Goal: Task Accomplishment & Management: Manage account settings

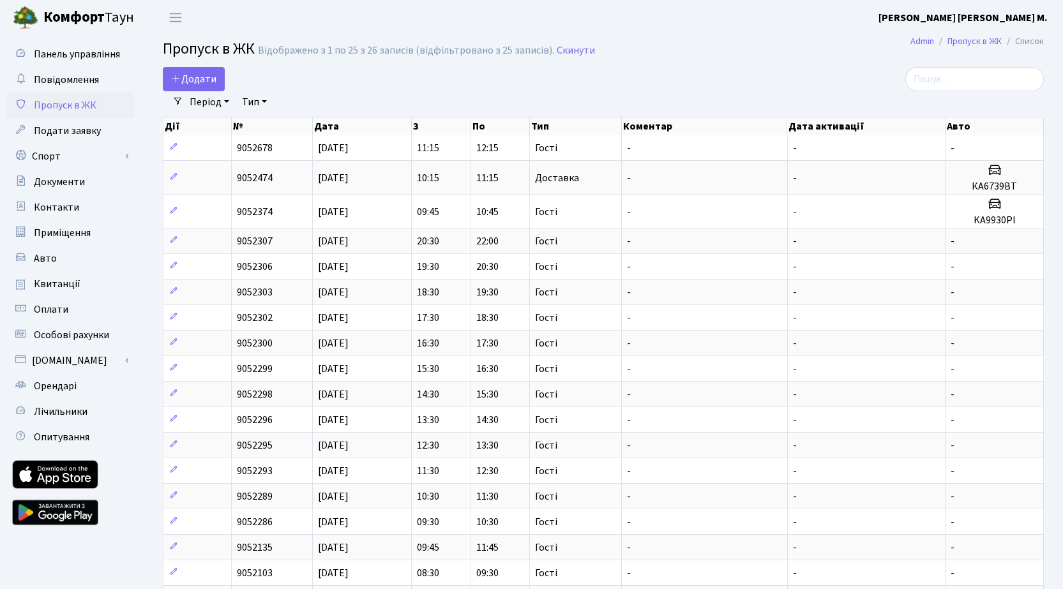
select select "25"
click at [987, 20] on b "[PERSON_NAME] [PERSON_NAME] М." at bounding box center [963, 18] width 169 height 14
click at [985, 37] on link "Мій обліковий запис" at bounding box center [983, 40] width 127 height 20
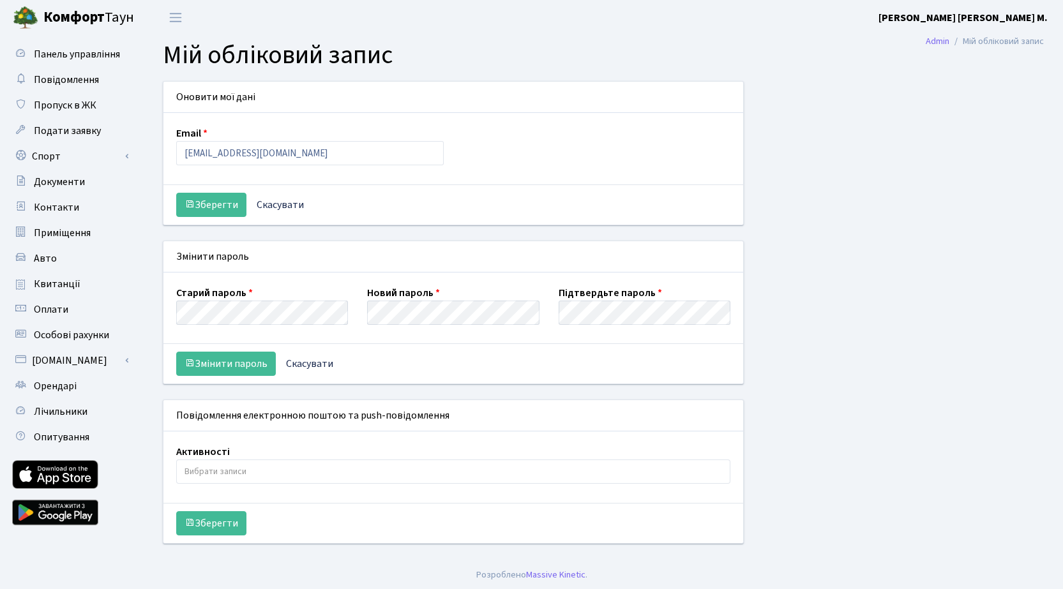
select select
click at [245, 156] on input "allga@ukr.net" at bounding box center [310, 153] width 268 height 24
click at [485, 170] on div "Email kt2789" at bounding box center [454, 149] width 574 height 46
click at [217, 155] on input "kt2789" at bounding box center [310, 153] width 268 height 24
drag, startPoint x: 216, startPoint y: 156, endPoint x: 171, endPoint y: 155, distance: 44.7
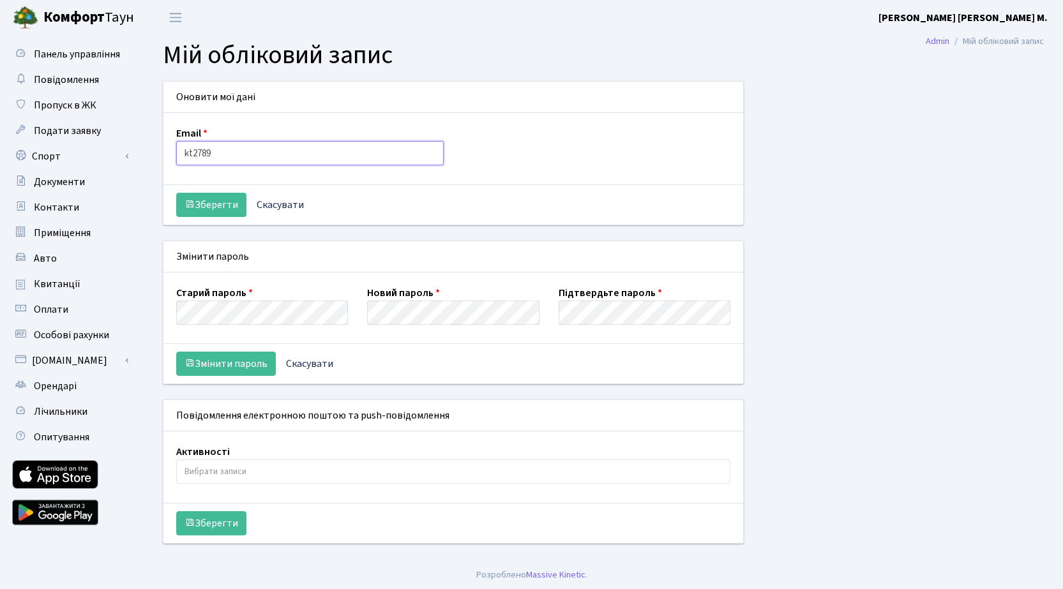
click at [171, 155] on div "Email kt2789" at bounding box center [310, 146] width 287 height 40
drag, startPoint x: 222, startPoint y: 156, endPoint x: 180, endPoint y: 154, distance: 42.2
click at [180, 154] on input "kt2789" at bounding box center [310, 153] width 268 height 24
click at [227, 155] on input "kt2789" at bounding box center [310, 153] width 268 height 24
type input "k"
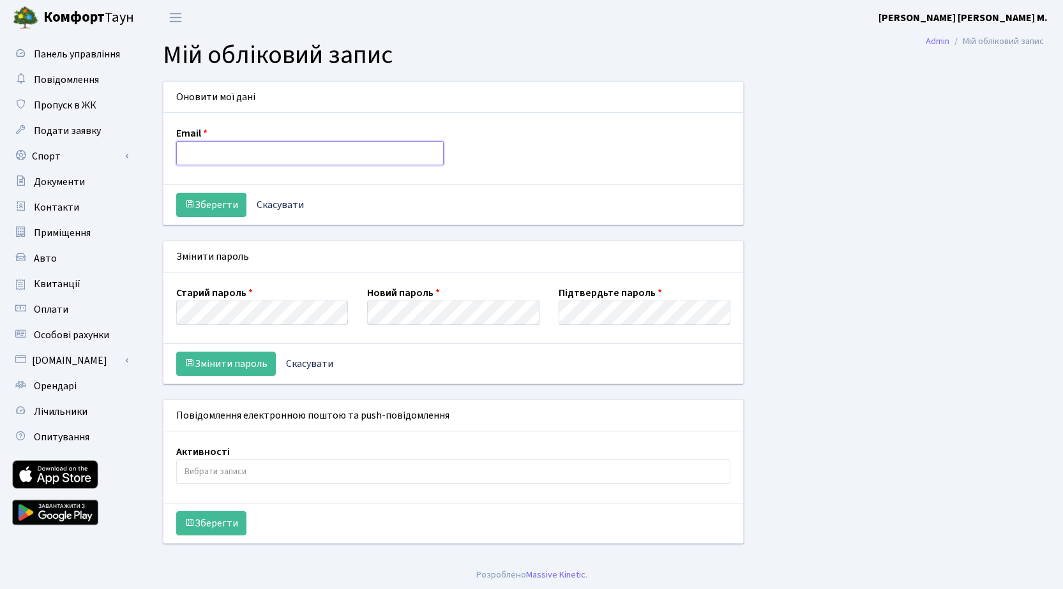
paste input "Allga@ukr.net"
click at [188, 153] on input "Allga@ukr.net" at bounding box center [310, 153] width 268 height 24
drag, startPoint x: 248, startPoint y: 155, endPoint x: 181, endPoint y: 155, distance: 66.4
click at [181, 155] on input "allga@ukr.net" at bounding box center [310, 153] width 268 height 24
type input "allga@ukr.net"
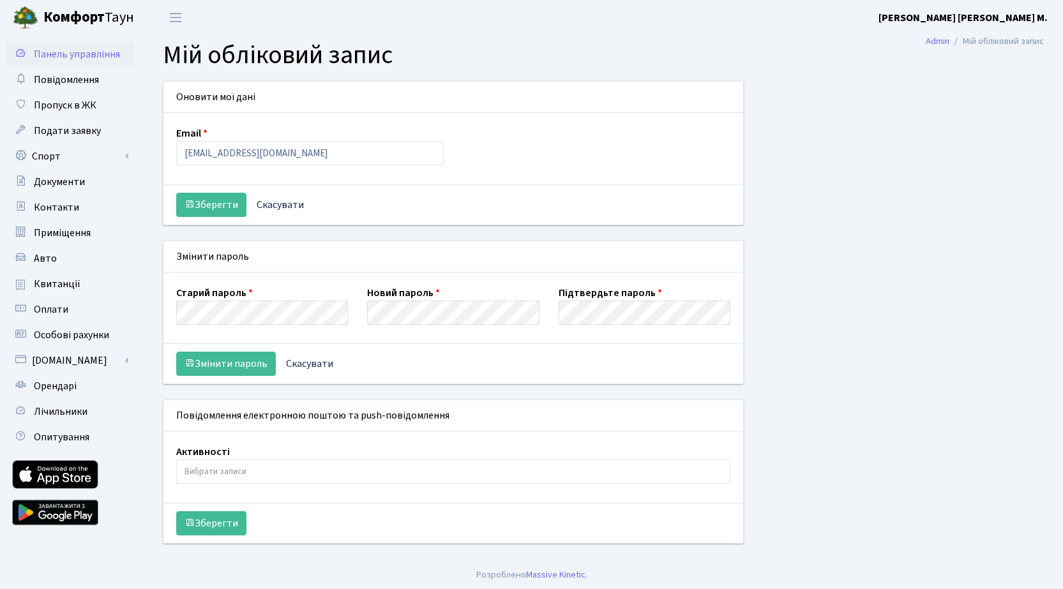
click at [79, 59] on span "Панель управління" at bounding box center [77, 54] width 86 height 14
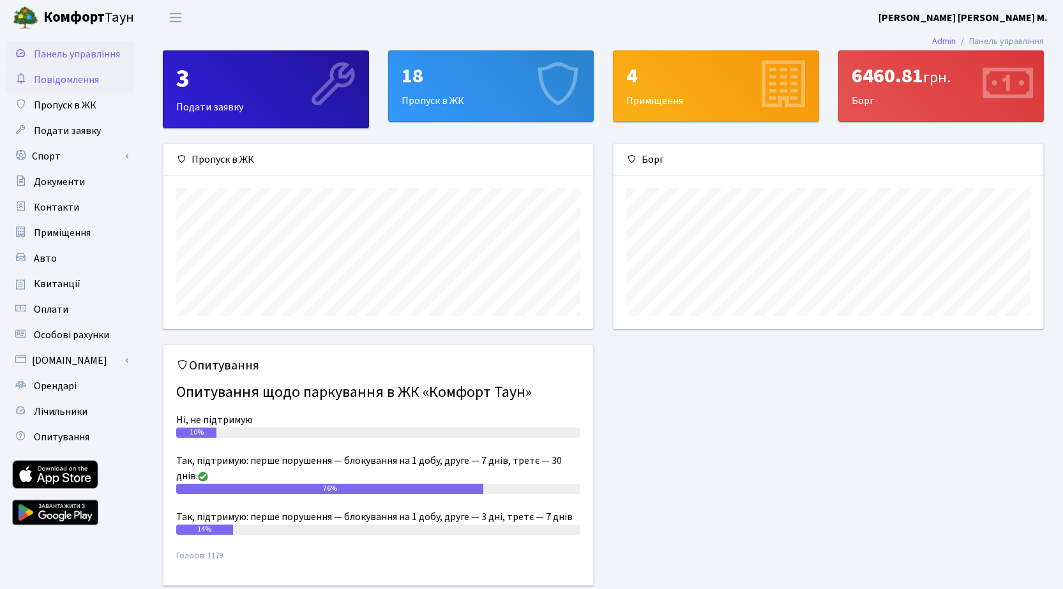
scroll to position [185, 430]
click at [76, 128] on span "Подати заявку" at bounding box center [67, 131] width 67 height 14
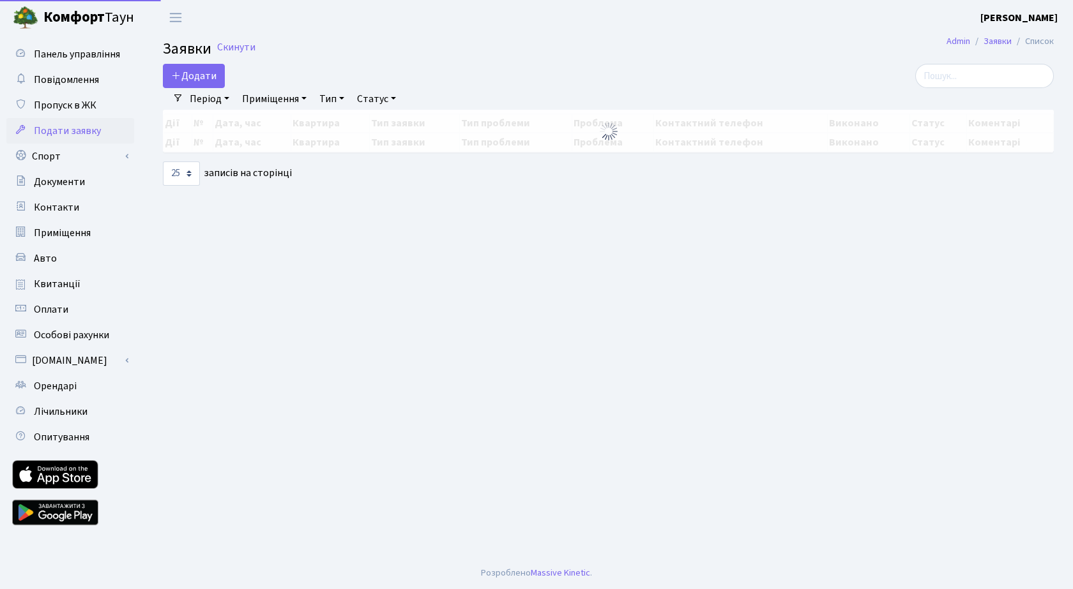
select select "25"
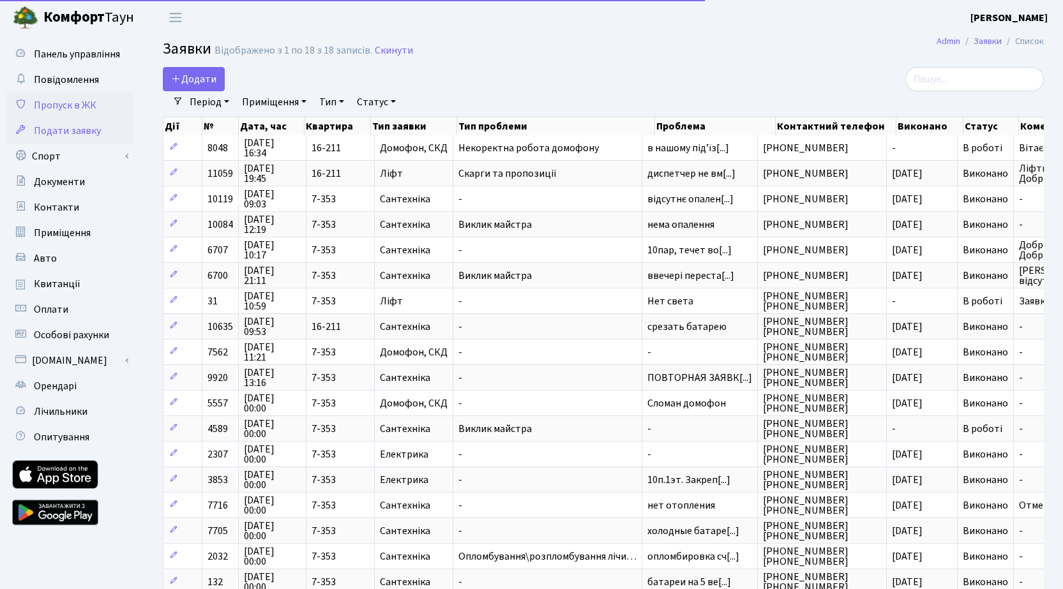
click at [77, 107] on span "Пропуск в ЖК" at bounding box center [65, 105] width 63 height 14
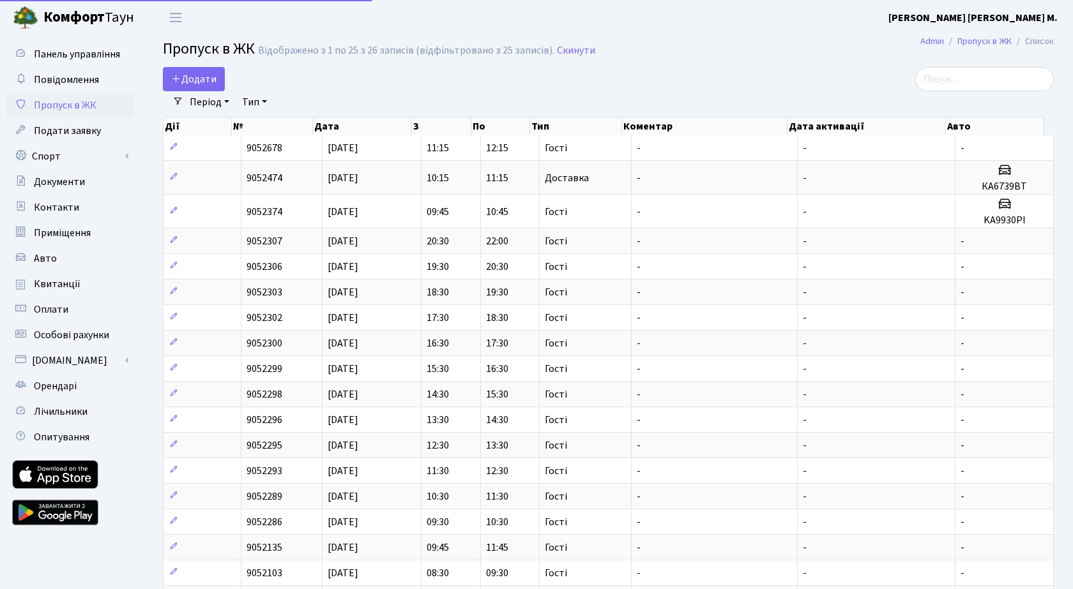
select select "25"
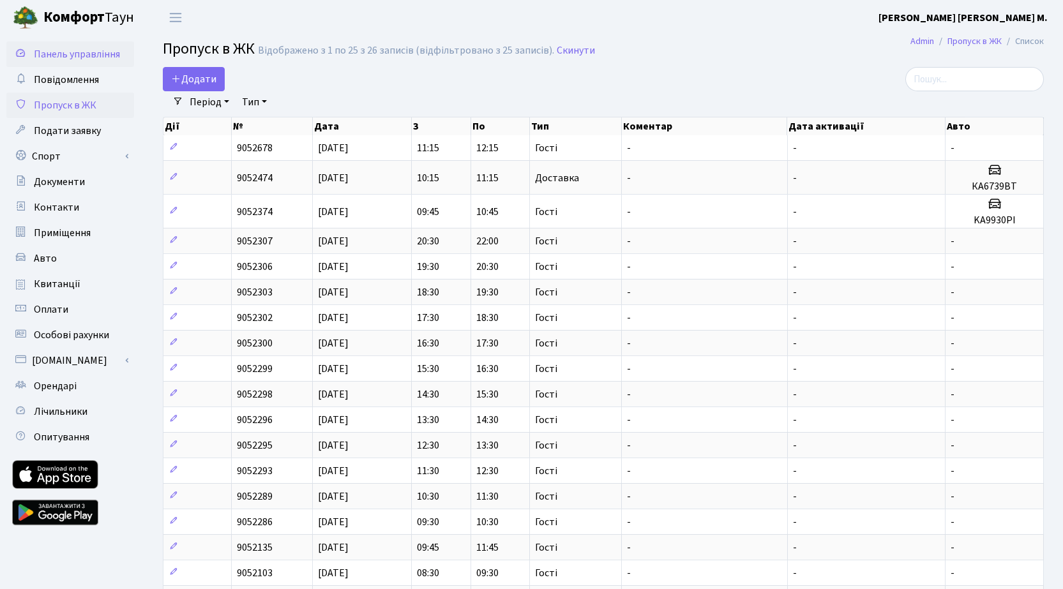
click at [89, 54] on span "Панель управління" at bounding box center [77, 54] width 86 height 14
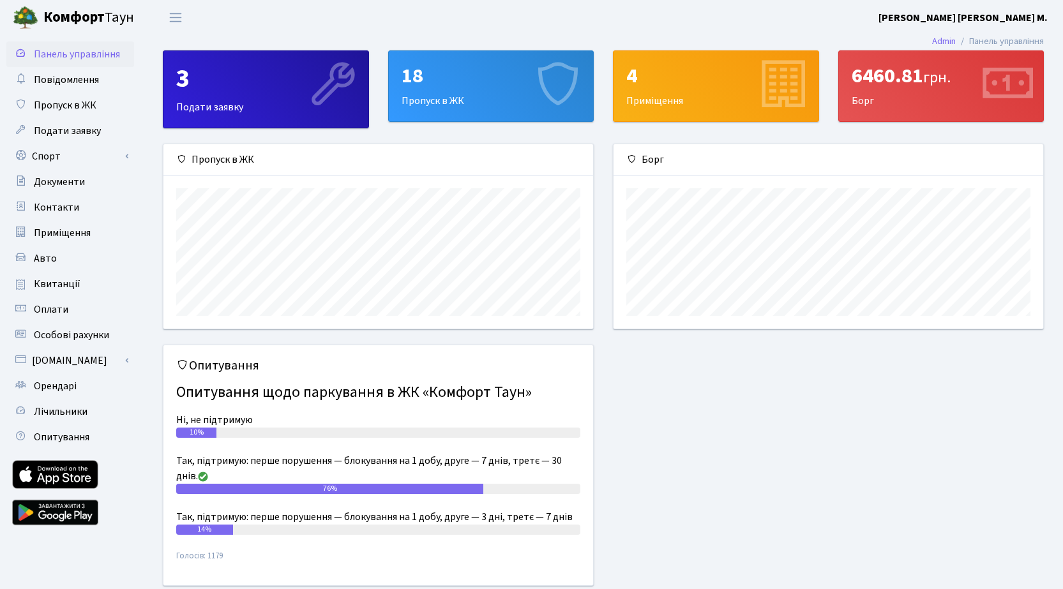
scroll to position [185, 430]
click at [475, 100] on div "18 Пропуск в ЖК" at bounding box center [491, 86] width 205 height 70
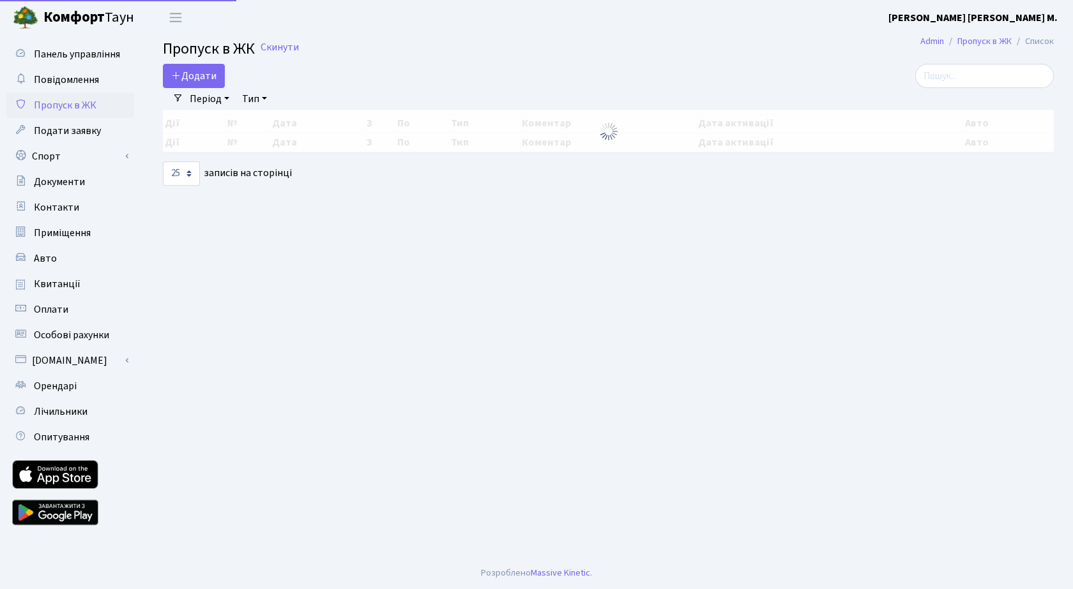
select select "25"
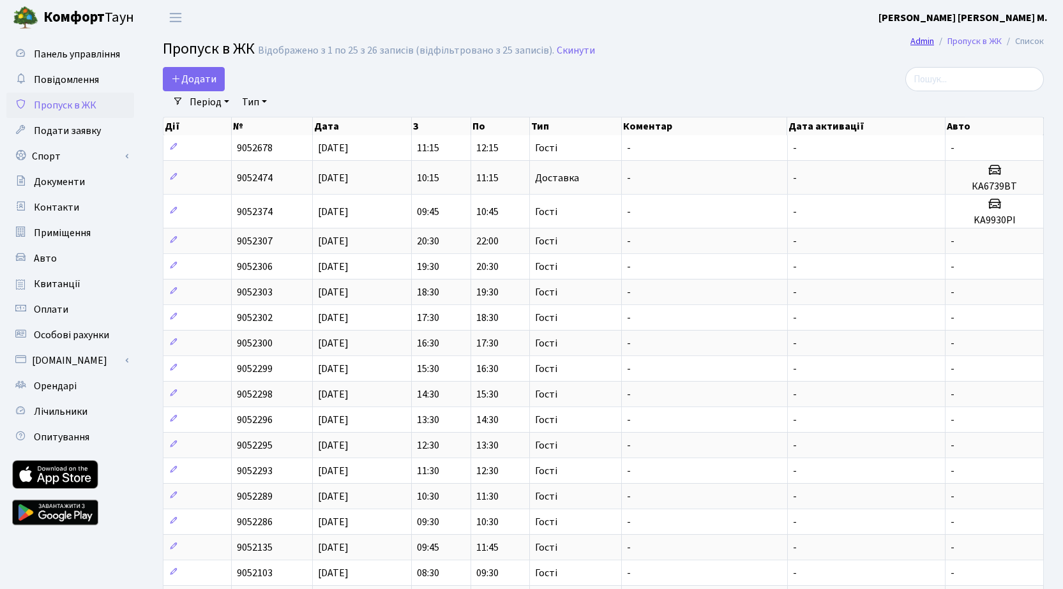
click at [923, 43] on link "Admin" at bounding box center [923, 40] width 24 height 13
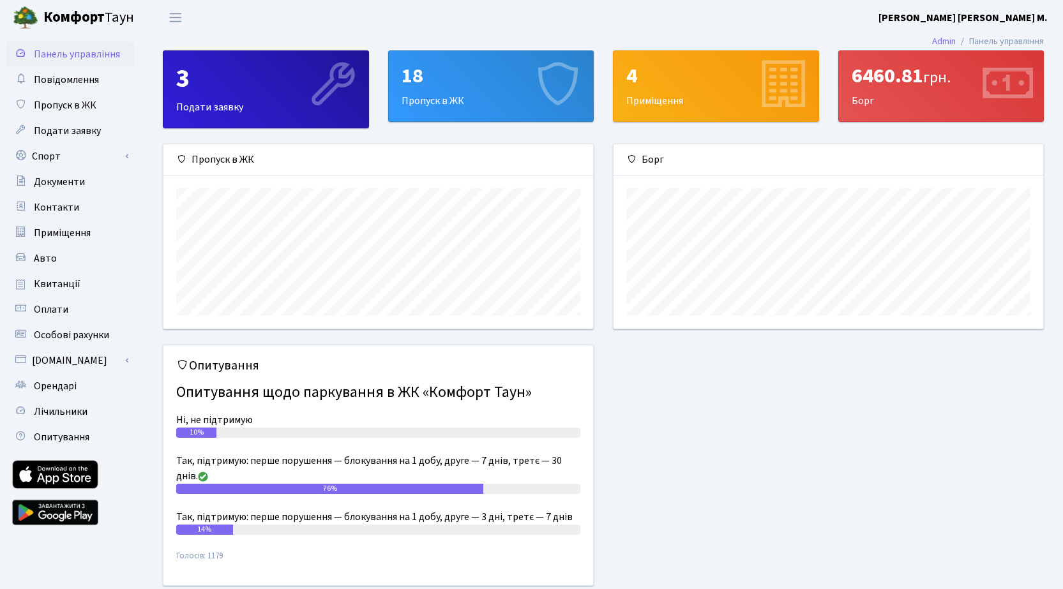
scroll to position [185, 430]
click at [1039, 17] on b "[PERSON_NAME] [PERSON_NAME] М." at bounding box center [963, 18] width 169 height 14
click at [1009, 37] on link "Мій обліковий запис" at bounding box center [983, 40] width 127 height 20
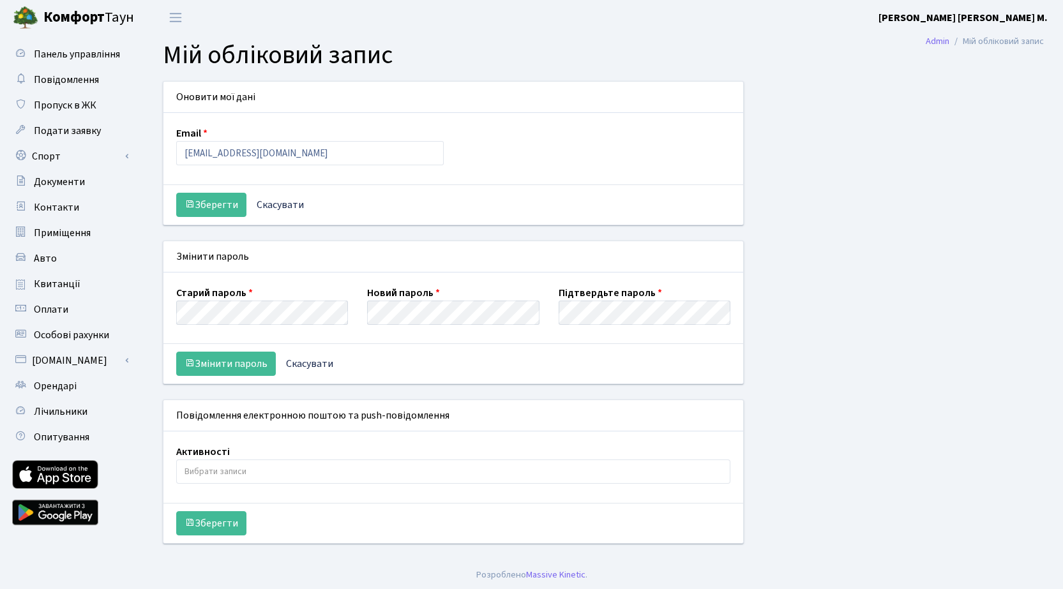
select select
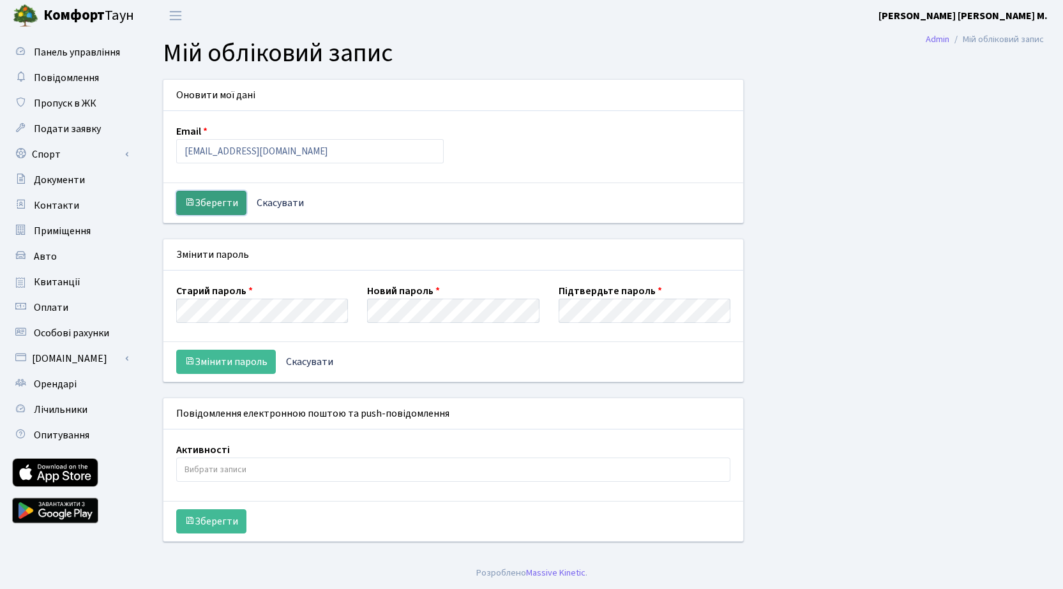
click at [225, 203] on button "Зберегти" at bounding box center [211, 203] width 70 height 24
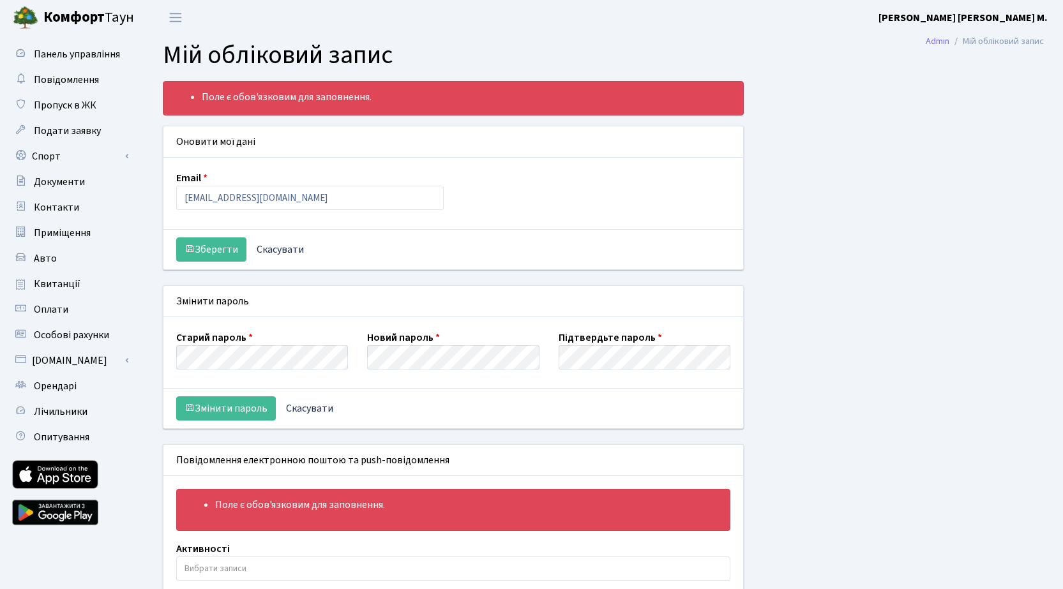
select select
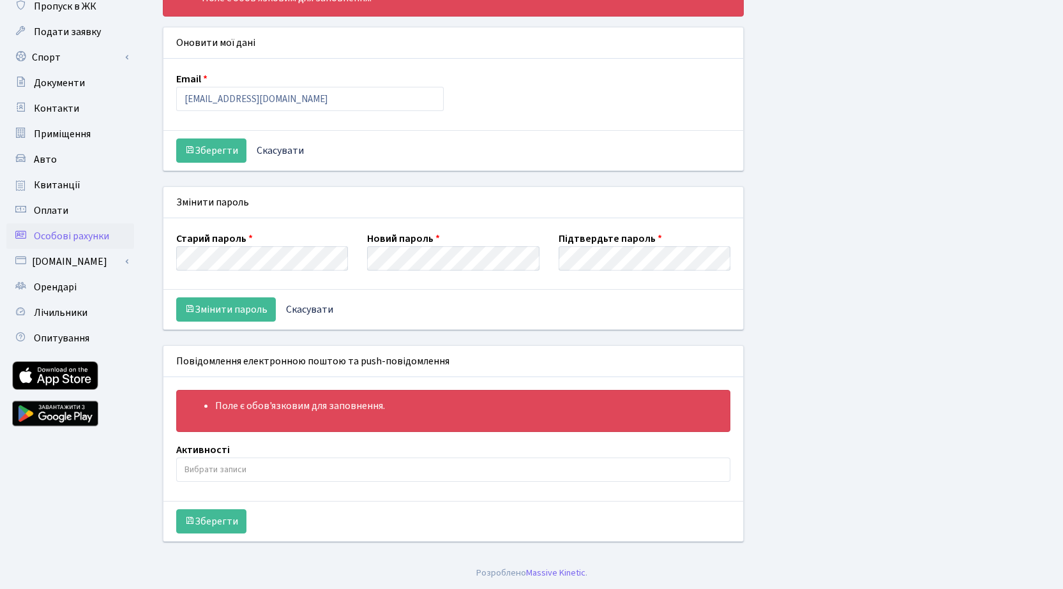
click at [64, 238] on span "Особові рахунки" at bounding box center [71, 236] width 75 height 14
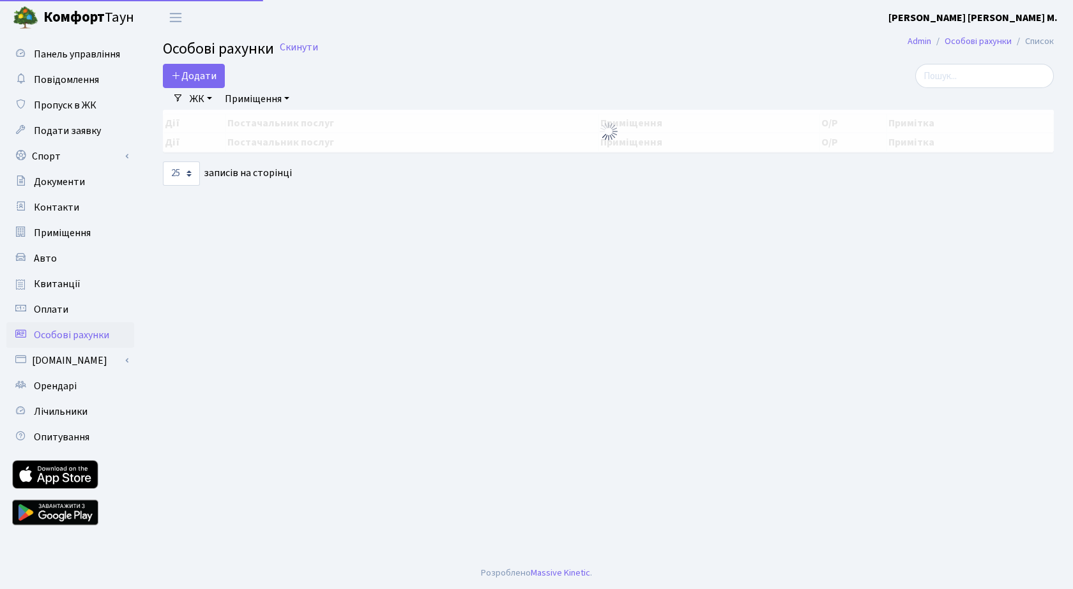
select select "25"
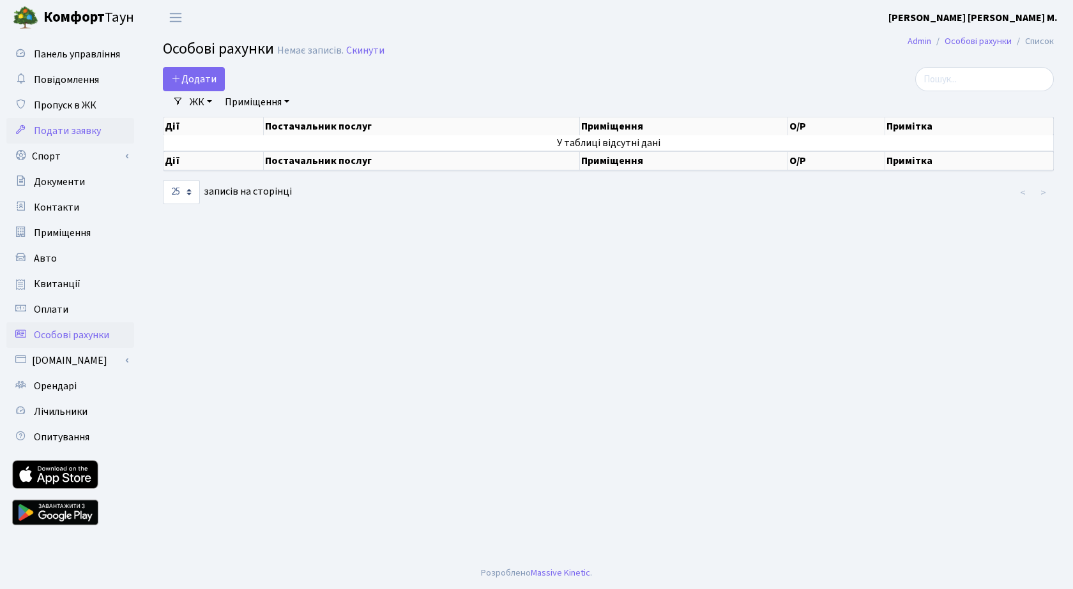
click at [70, 128] on span "Подати заявку" at bounding box center [67, 131] width 67 height 14
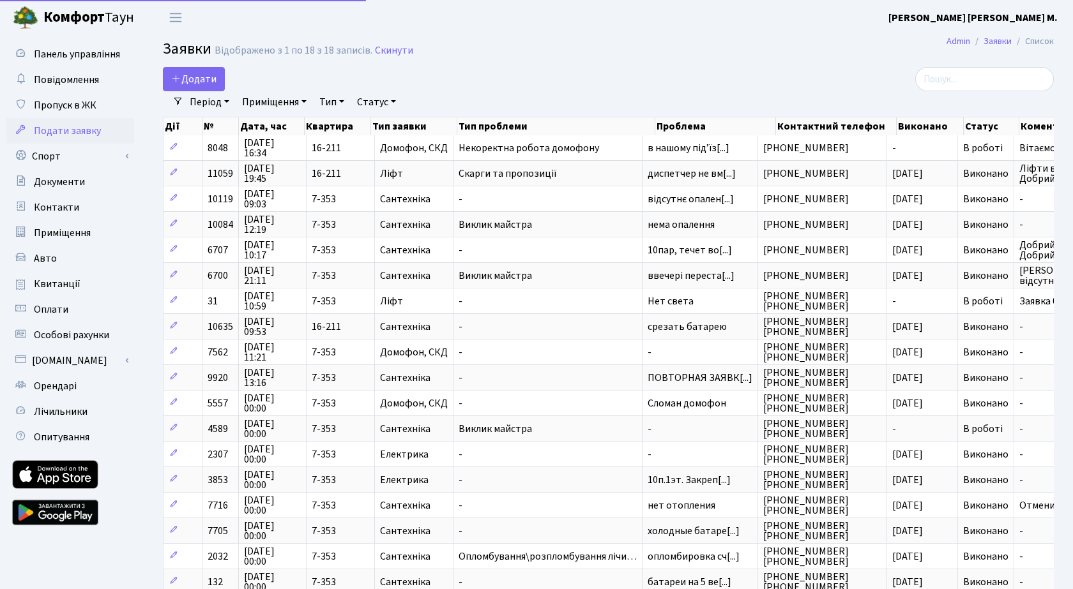
select select "25"
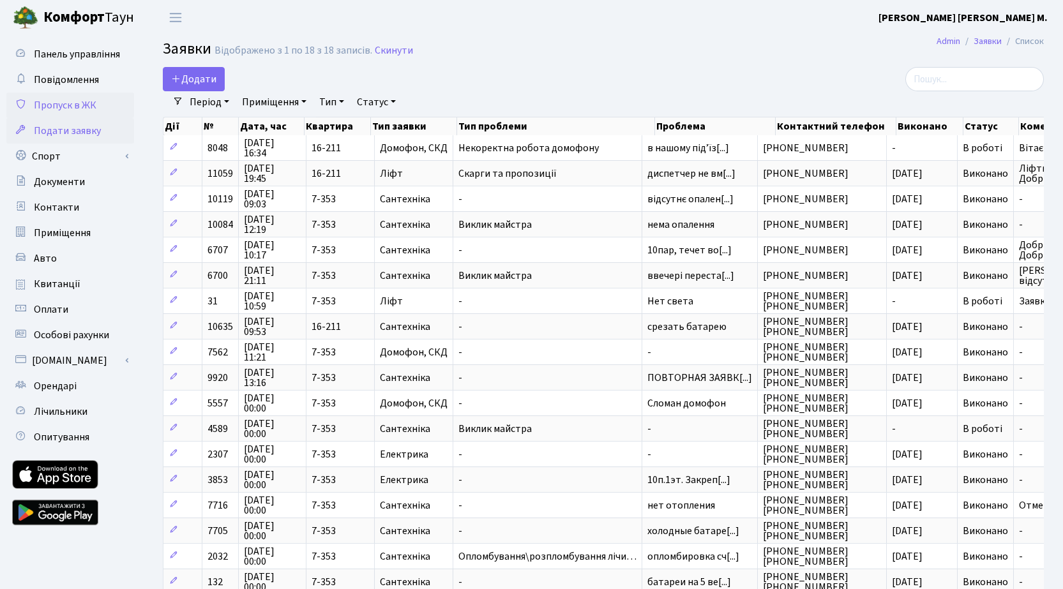
click at [66, 108] on span "Пропуск в ЖК" at bounding box center [65, 105] width 63 height 14
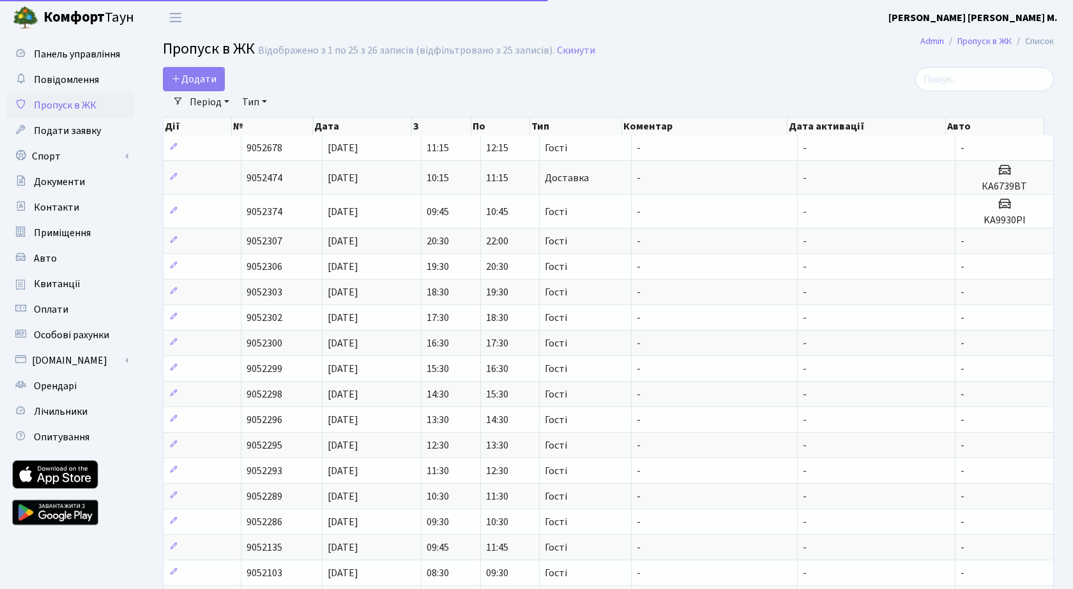
select select "25"
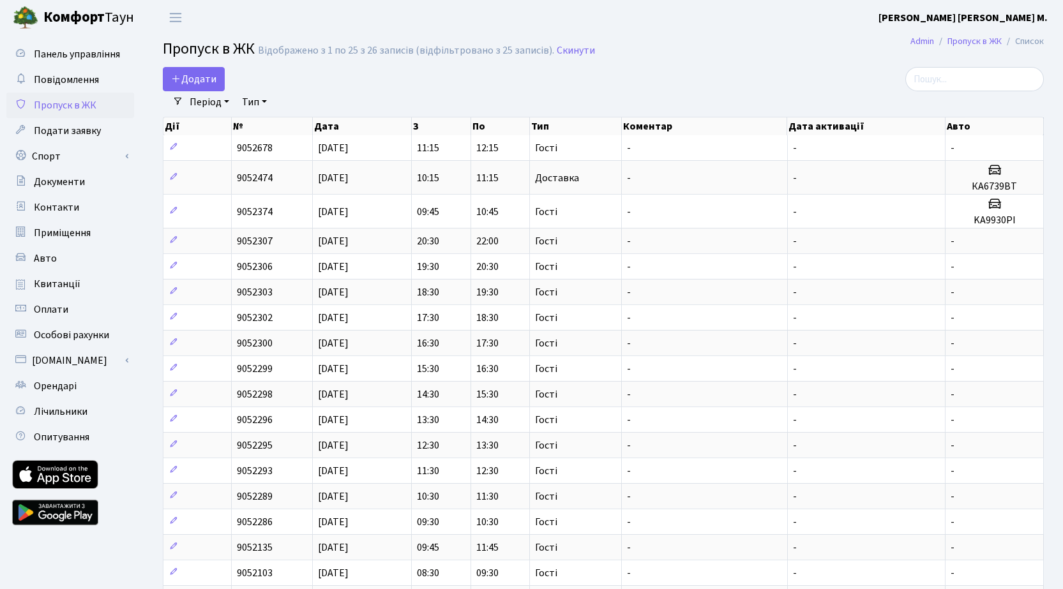
click at [227, 100] on link "Період" at bounding box center [210, 102] width 50 height 22
click at [266, 100] on link "Тип" at bounding box center [254, 102] width 35 height 22
click at [177, 14] on span "Переключити навігацію" at bounding box center [175, 17] width 19 height 15
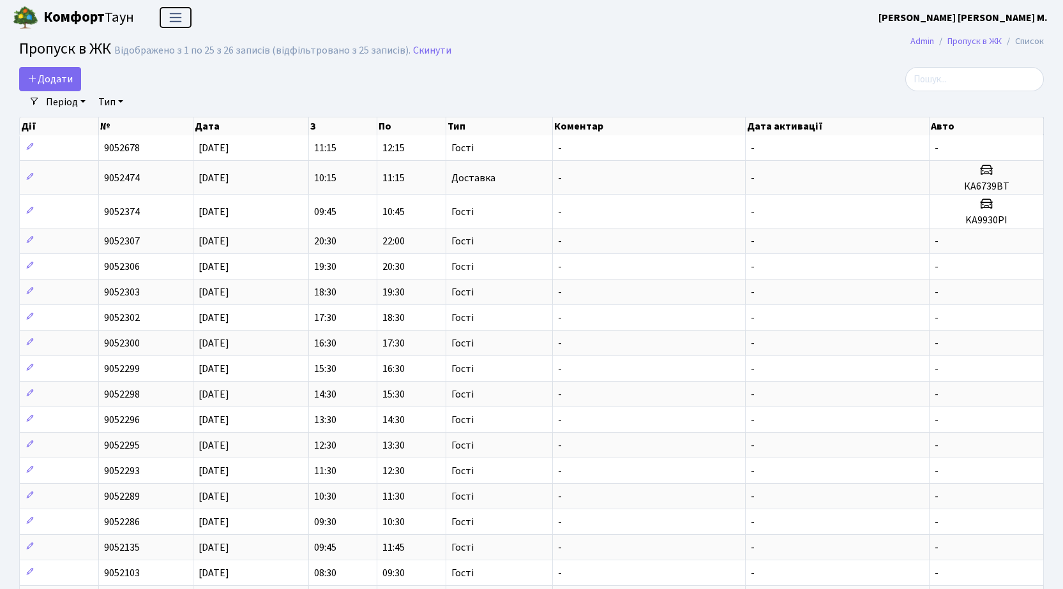
click at [177, 14] on span "Переключити навігацію" at bounding box center [175, 17] width 19 height 15
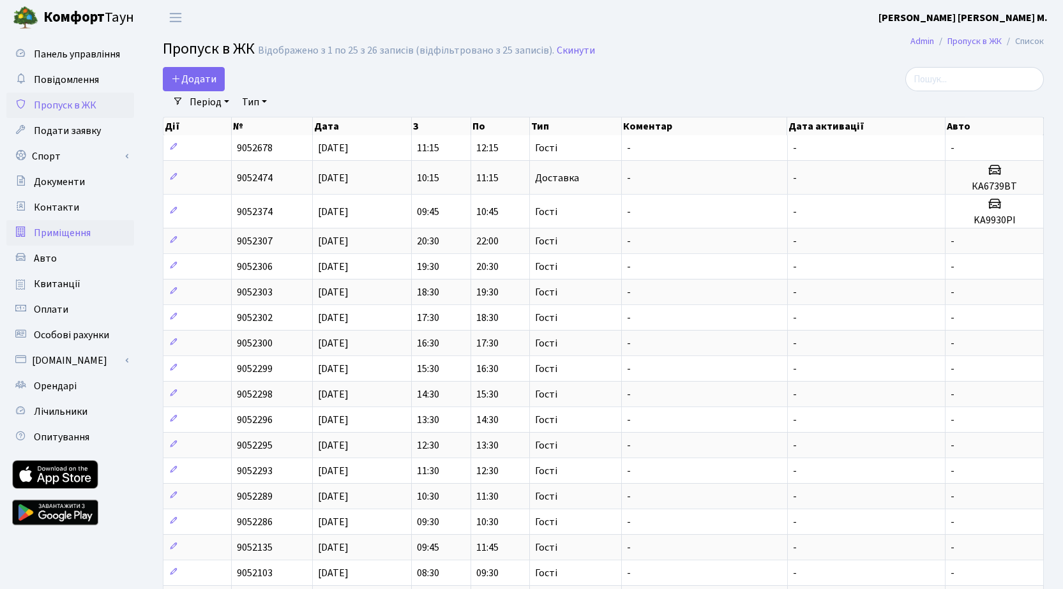
click at [58, 235] on span "Приміщення" at bounding box center [62, 233] width 57 height 14
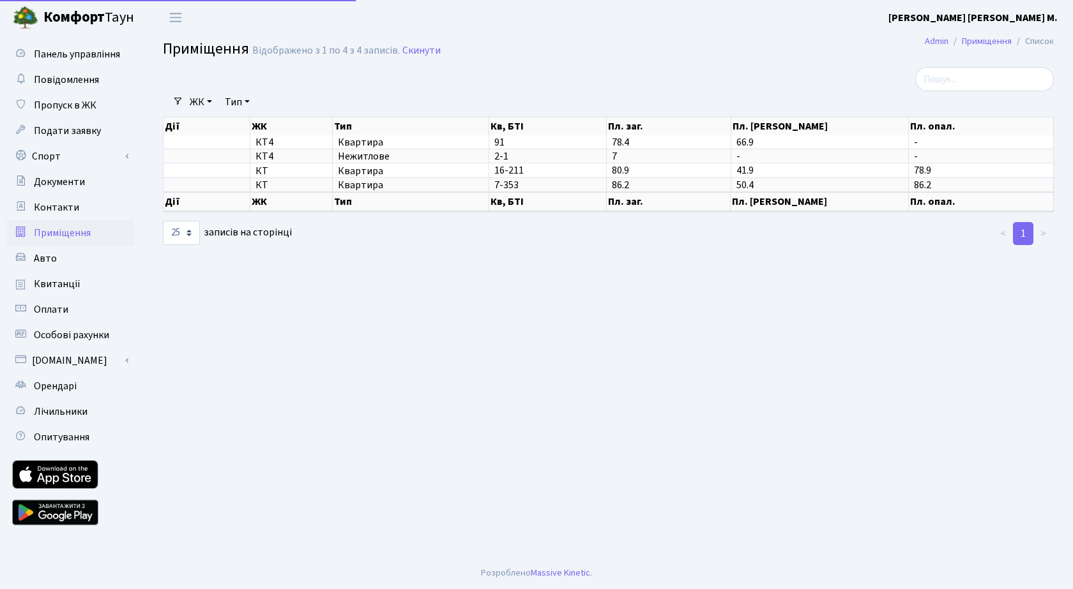
select select "25"
